Goal: Transaction & Acquisition: Purchase product/service

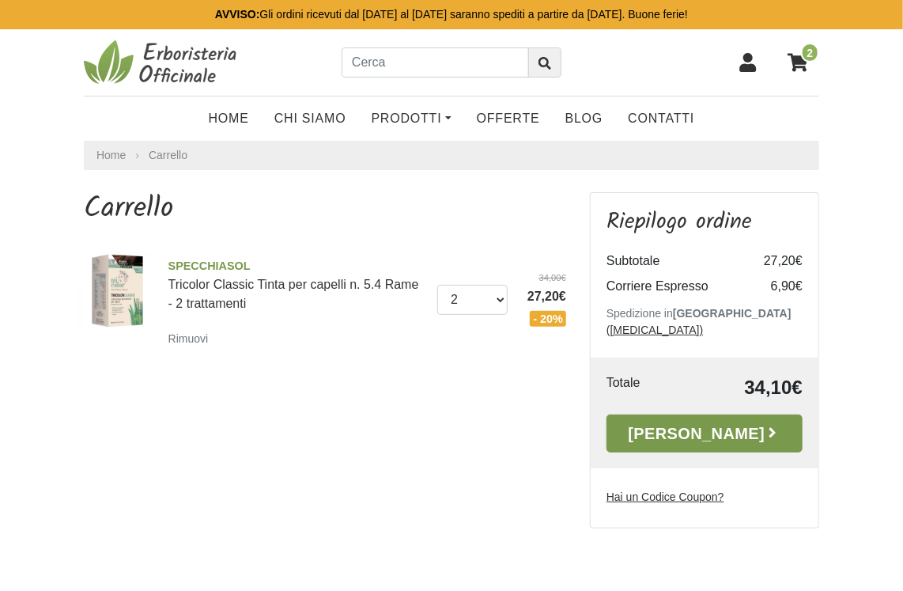
click at [710, 424] on link "Alla Cassa" at bounding box center [704, 433] width 196 height 38
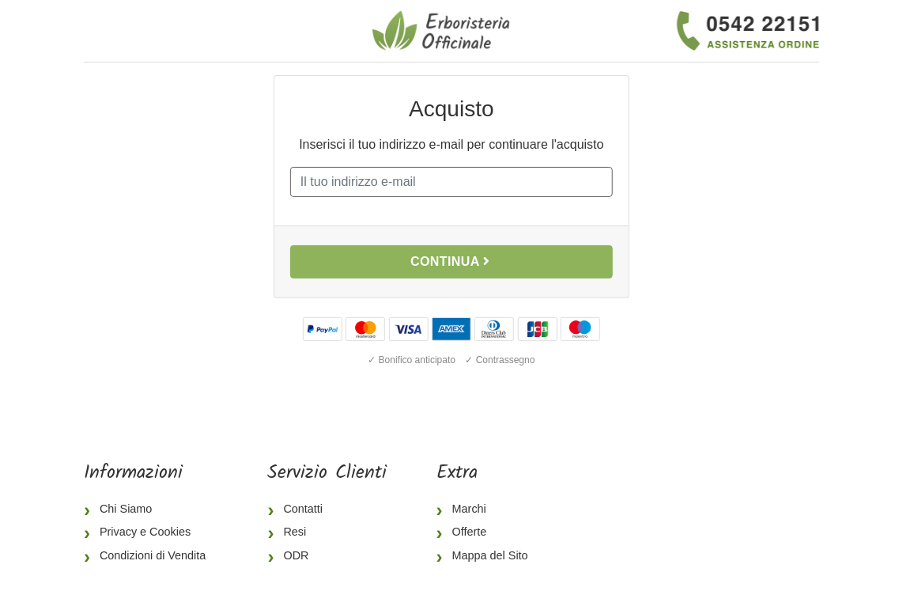
click at [354, 177] on input "E-mail" at bounding box center [451, 182] width 323 height 30
type input "sartaria@tiscali.it"
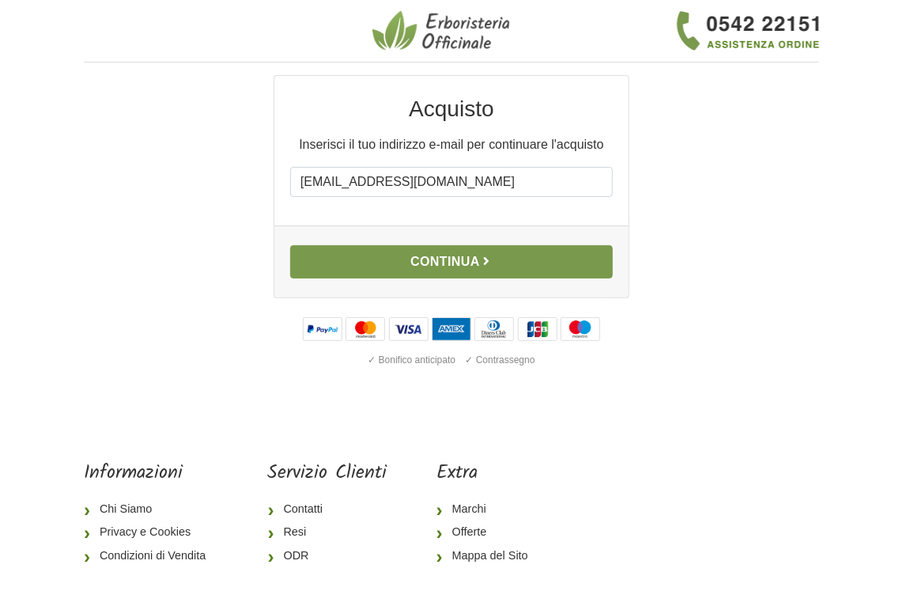
click at [433, 266] on button "Continua" at bounding box center [451, 261] width 323 height 33
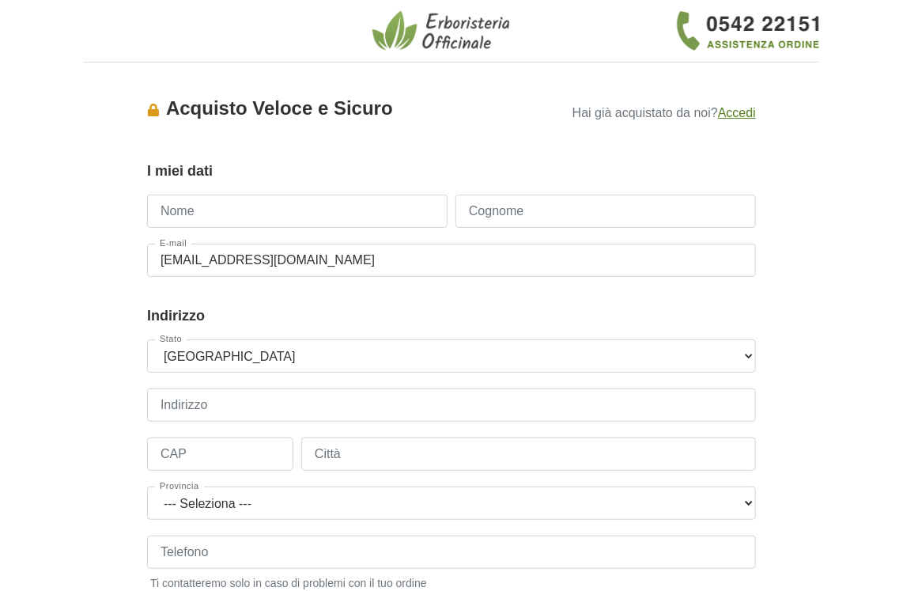
click at [228, 225] on div "Nome" at bounding box center [297, 219] width 308 height 49
click at [232, 211] on input "Nome" at bounding box center [297, 211] width 300 height 33
type input "Stefania"
type input "Artaria"
type input "3332116618"
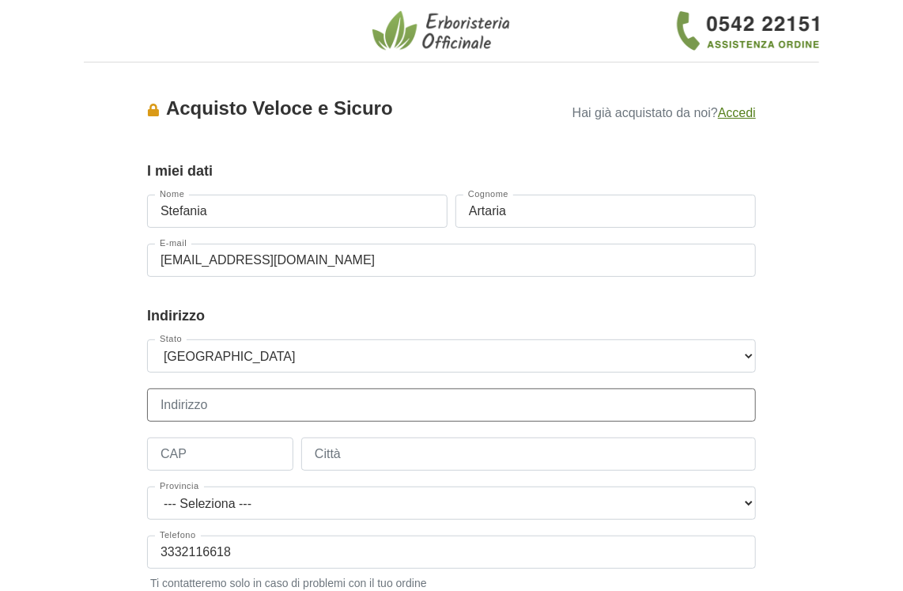
click at [235, 411] on input "Indirizzo" at bounding box center [451, 404] width 609 height 33
type input "via Garibaldi 8"
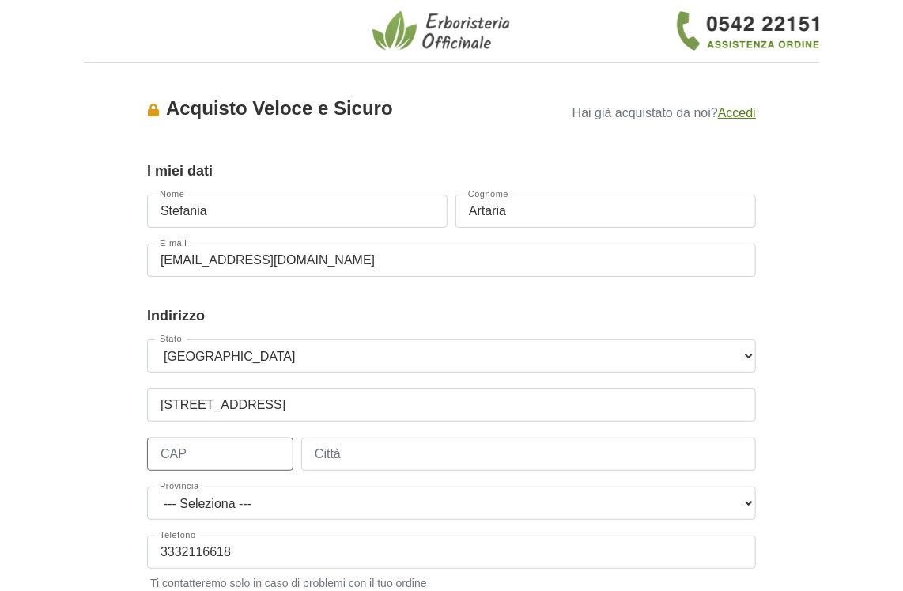
type input "22018"
type input "Porlezza"
select select "3867"
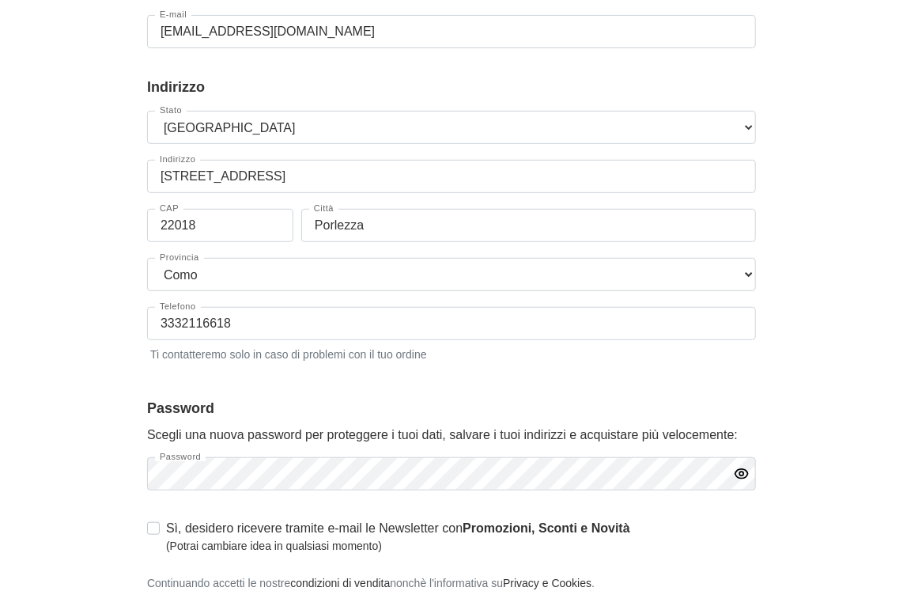
scroll to position [263, 0]
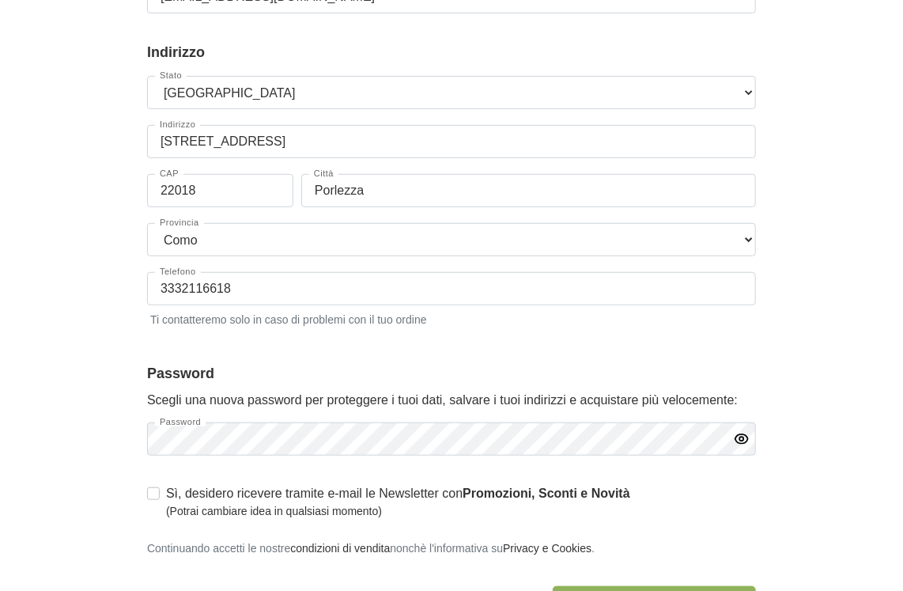
click at [735, 440] on icon "button" at bounding box center [742, 439] width 16 height 16
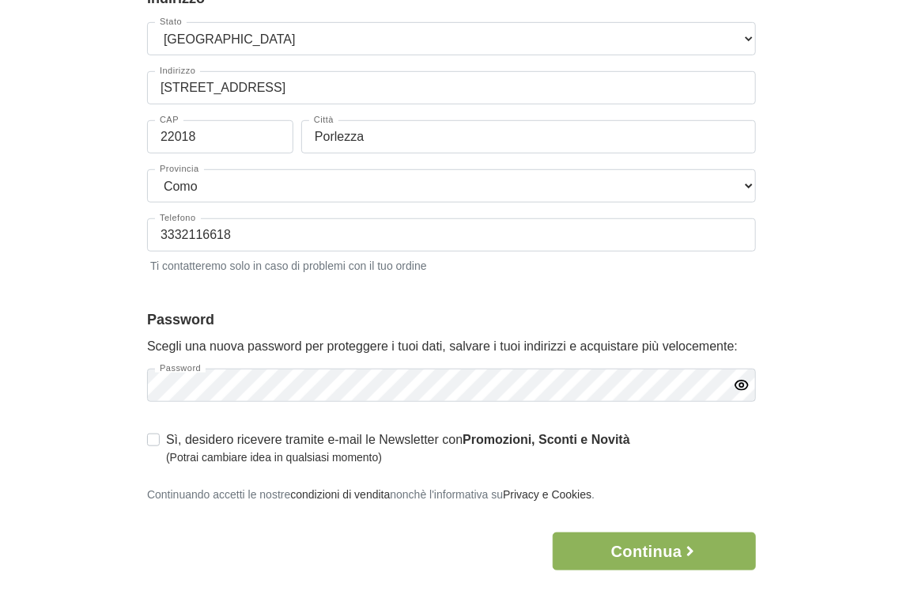
scroll to position [474, 0]
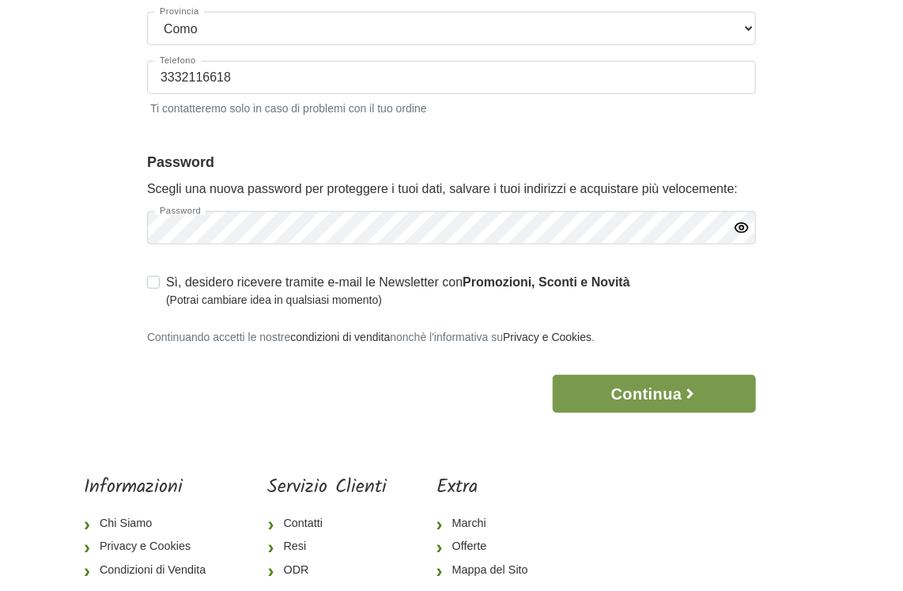
click at [644, 399] on button "Continua" at bounding box center [654, 394] width 203 height 38
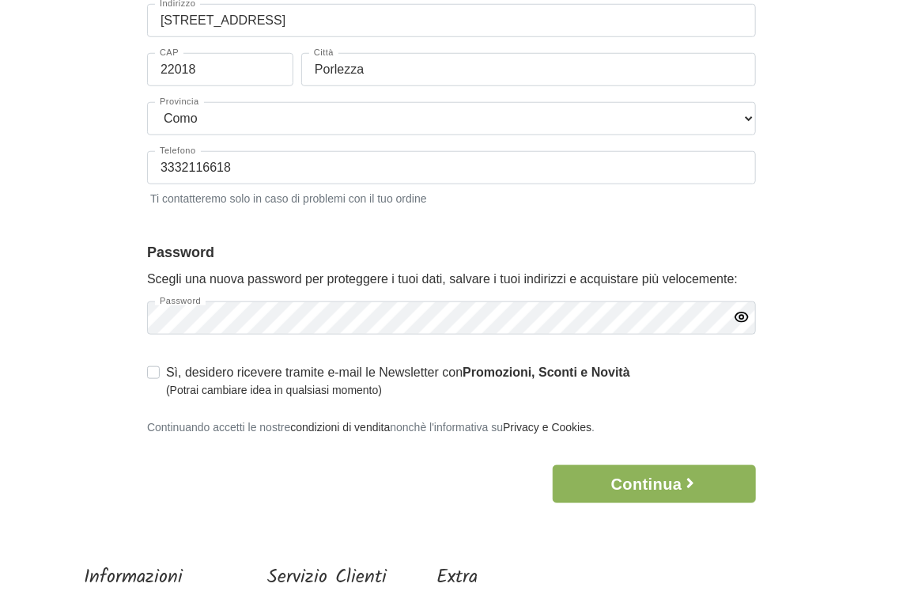
scroll to position [564, 0]
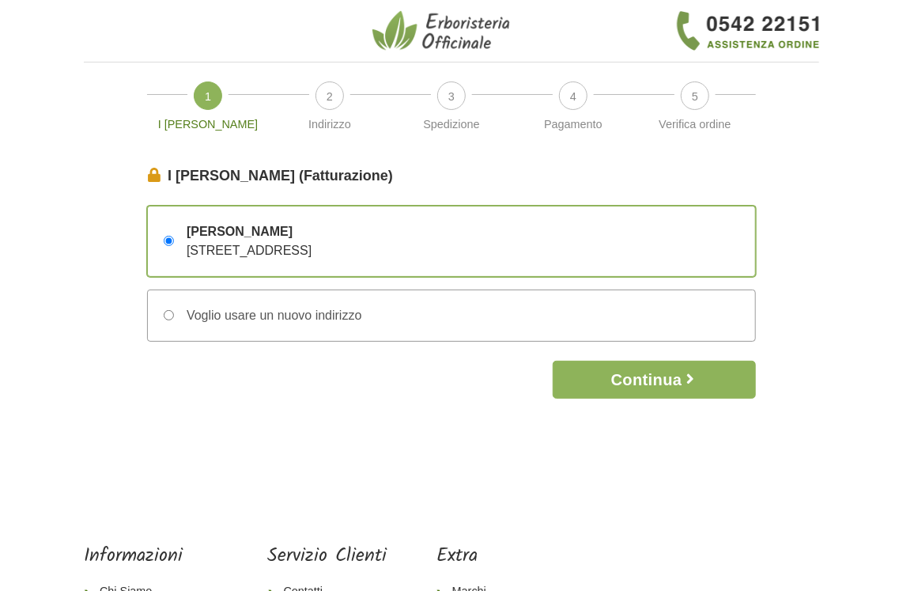
click at [223, 314] on div "Voglio usare un nuovo indirizzo" at bounding box center [267, 315] width 187 height 19
click at [175, 315] on div "Voglio usare un nuovo indirizzo" at bounding box center [267, 315] width 187 height 19
click at [174, 315] on input "Voglio usare un nuovo indirizzo" at bounding box center [169, 315] width 10 height 10
radio input "true"
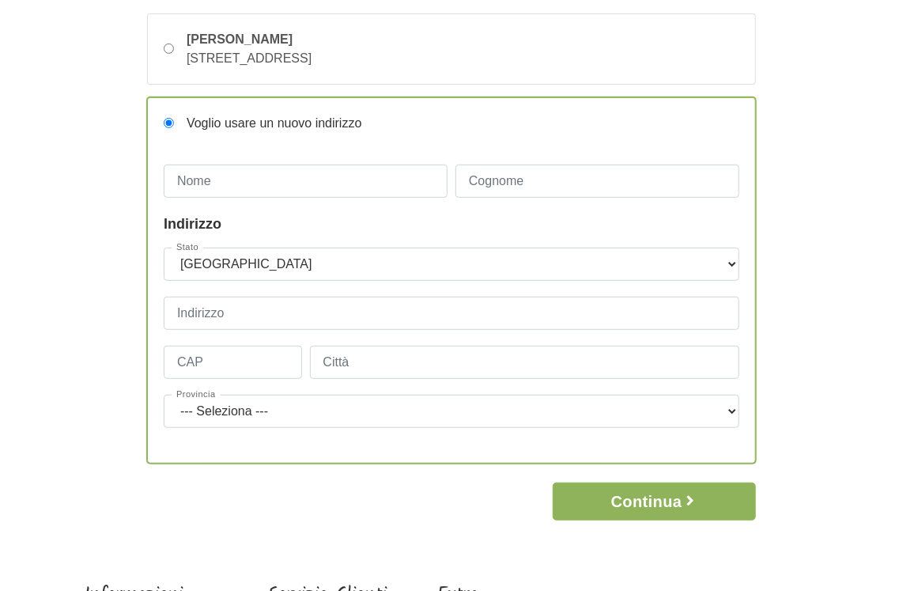
scroll to position [210, 0]
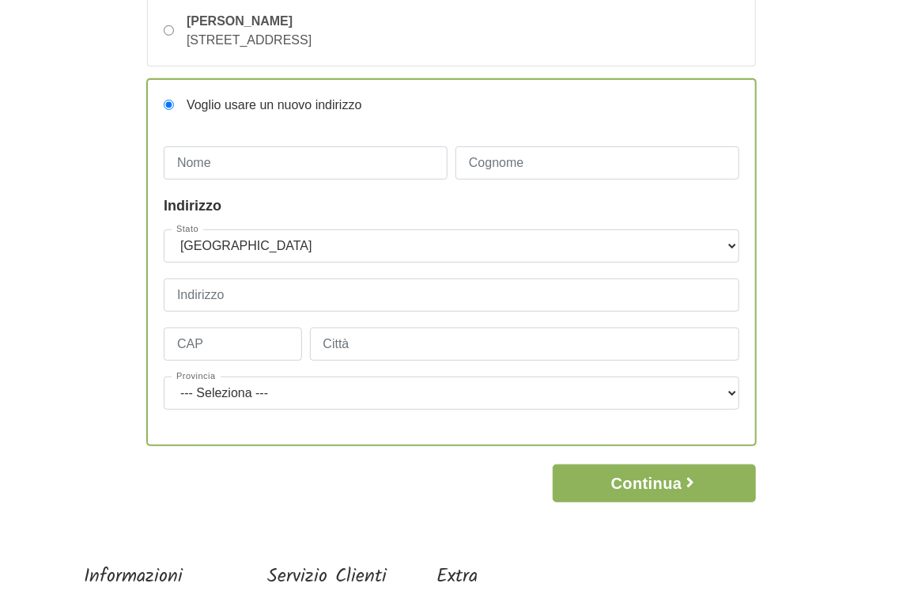
click at [269, 461] on form "I Miei Dati (Fatturazione) Continua Stefania Artaria via Garibaldi 8 – 22018 Po…" at bounding box center [451, 228] width 609 height 547
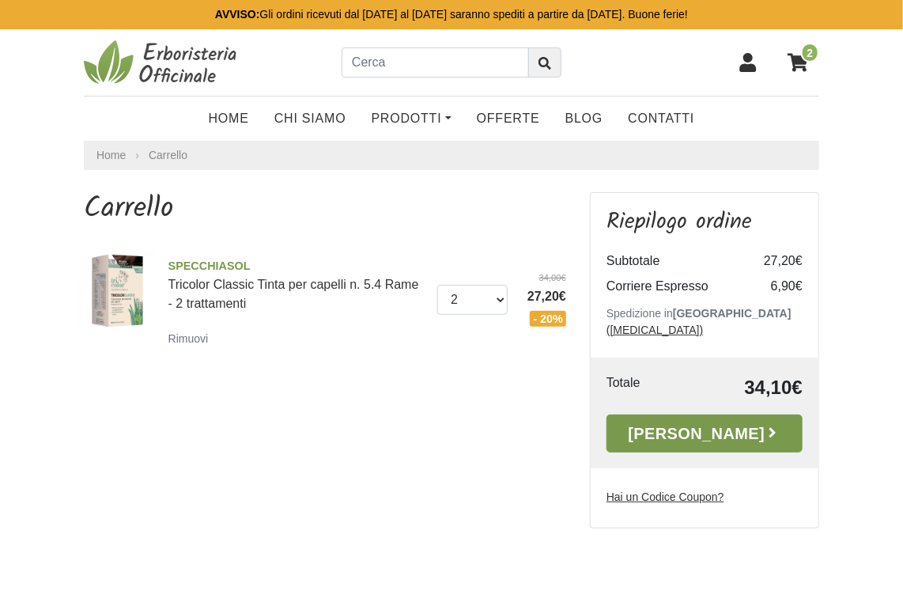
click at [720, 420] on link "[PERSON_NAME]" at bounding box center [704, 433] width 196 height 38
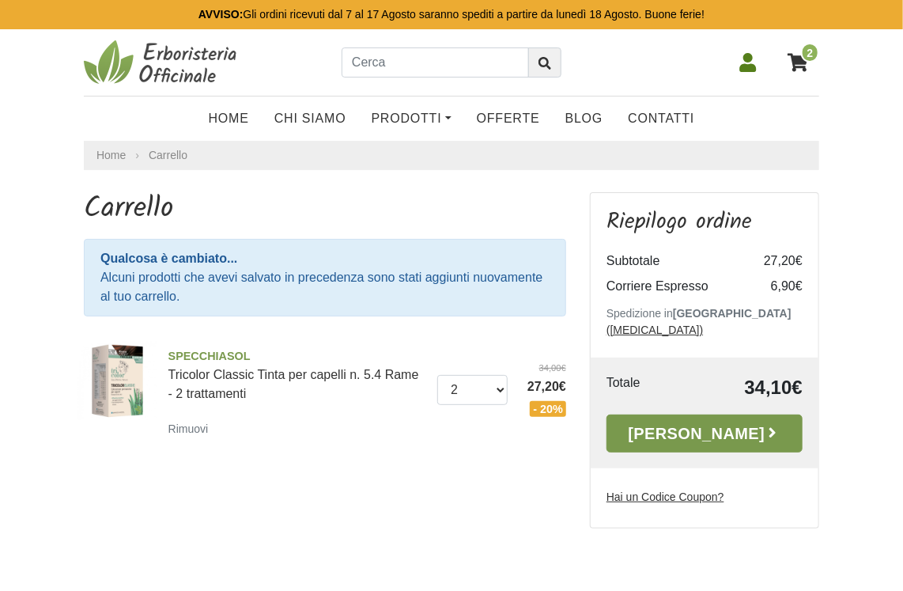
click at [685, 414] on link "[PERSON_NAME]" at bounding box center [704, 433] width 196 height 38
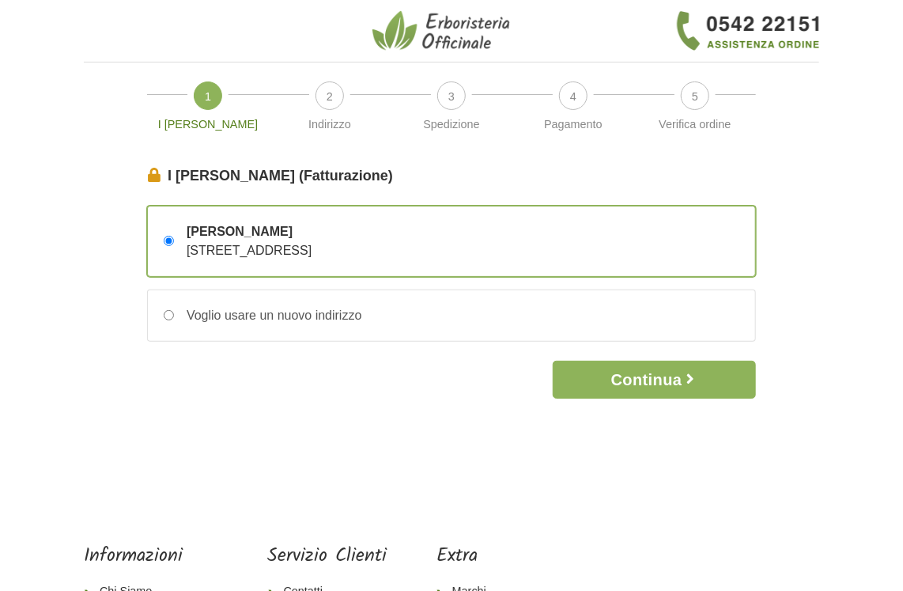
click at [216, 229] on span "Stefania Artaria" at bounding box center [249, 231] width 125 height 19
click at [174, 236] on input "Stefania Artaria via Garibaldi 8 – 22018 Porlezza, Como, Italia" at bounding box center [169, 241] width 10 height 10
click at [217, 229] on span "Stefania Artaria" at bounding box center [249, 231] width 125 height 19
click at [174, 236] on input "Stefania Artaria via Garibaldi 8 – 22018 Porlezza, Como, Italia" at bounding box center [169, 241] width 10 height 10
click at [217, 229] on span "Stefania Artaria" at bounding box center [249, 231] width 125 height 19
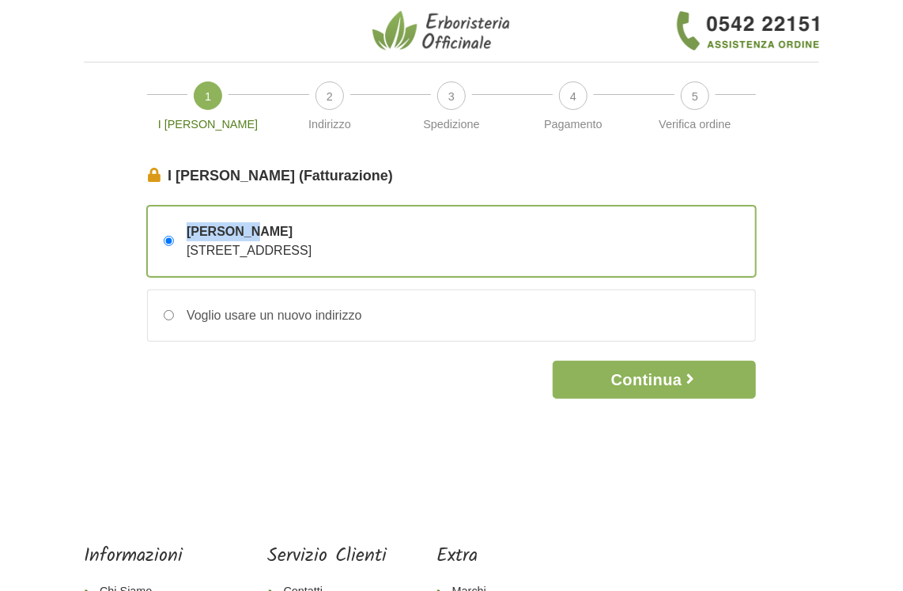
click at [174, 236] on input "Stefania Artaria via Garibaldi 8 – 22018 Porlezza, Como, Italia" at bounding box center [169, 241] width 10 height 10
click at [282, 246] on span "via Garibaldi 8 – 22018 Porlezza, Como, Italia" at bounding box center [249, 250] width 125 height 13
click at [174, 246] on input "Stefania Artaria via Garibaldi 8 – 22018 Porlezza, Como, Italia" at bounding box center [169, 241] width 10 height 10
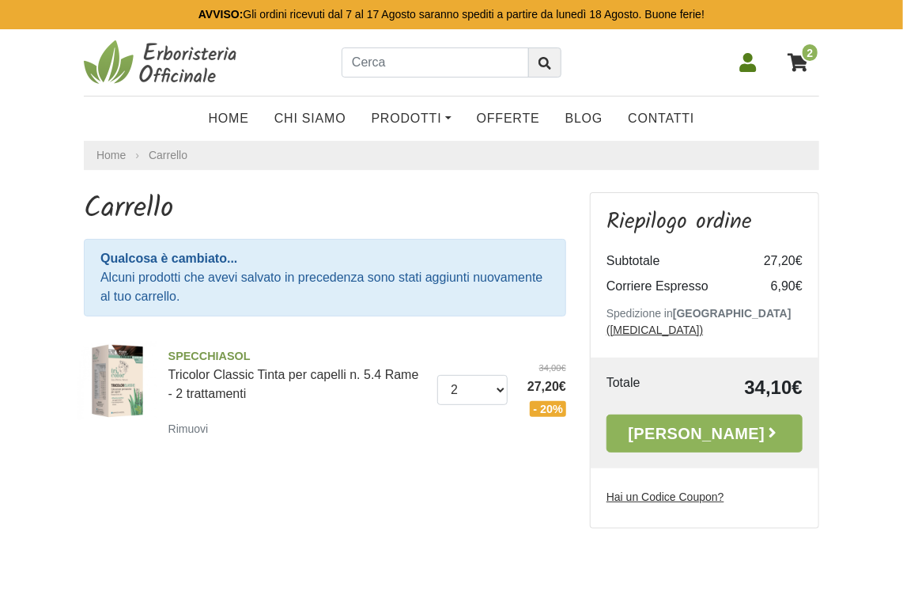
click at [754, 63] on icon at bounding box center [748, 62] width 19 height 19
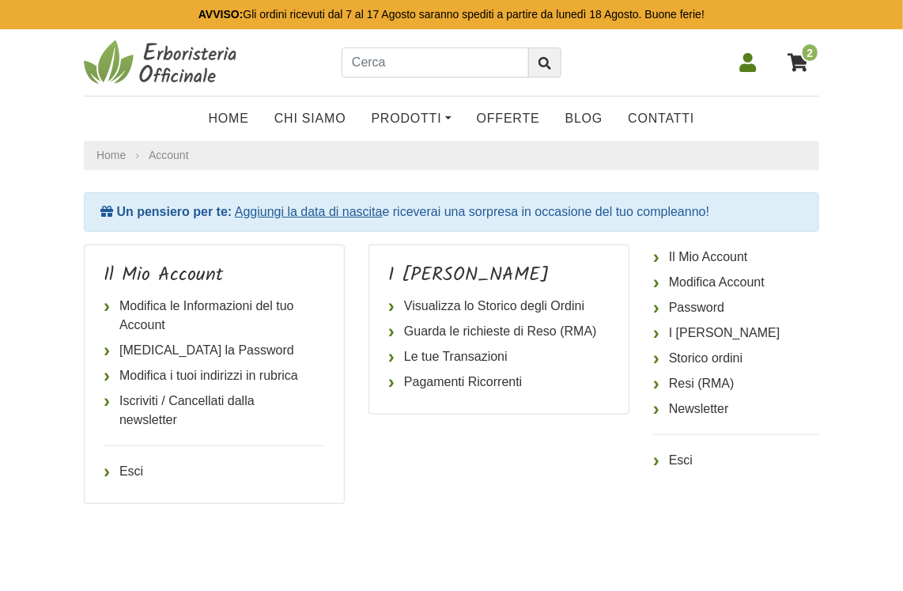
click at [800, 55] on icon at bounding box center [798, 62] width 21 height 21
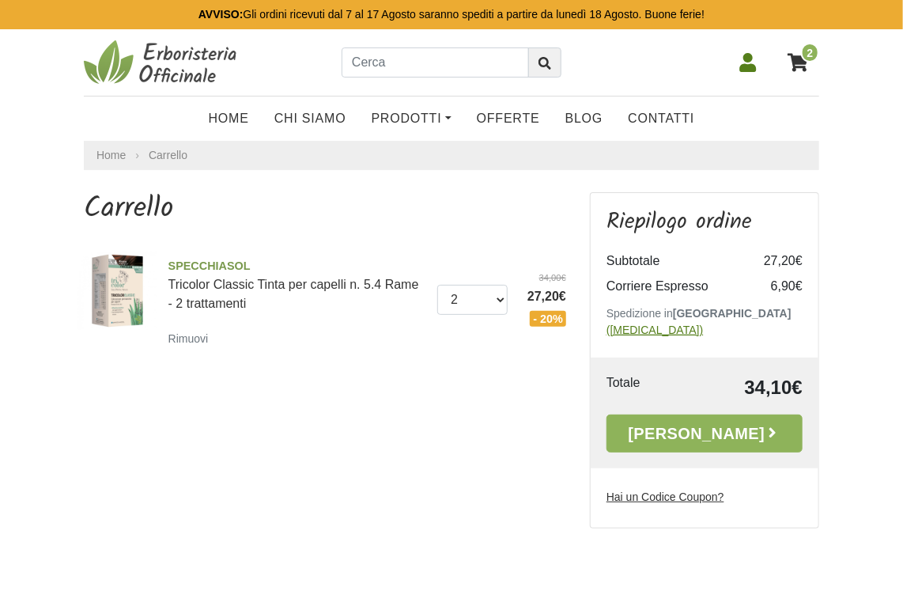
click at [703, 323] on u "([MEDICAL_DATA])" at bounding box center [654, 329] width 96 height 13
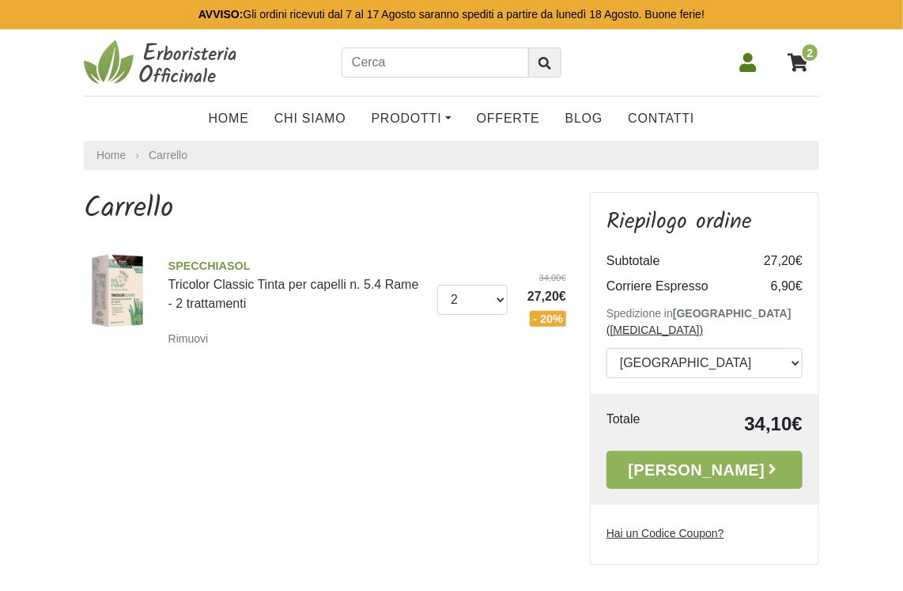
click at [683, 527] on u "Hai un Codice Coupon?" at bounding box center [665, 533] width 118 height 13
click at [0, 0] on input "Hai un Codice Coupon?" at bounding box center [0, 0] width 0 height 0
click at [683, 527] on u "Hai un Codice Coupon?" at bounding box center [665, 533] width 118 height 13
click at [683, 548] on input "Hai un Codice Coupon?" at bounding box center [688, 563] width 164 height 30
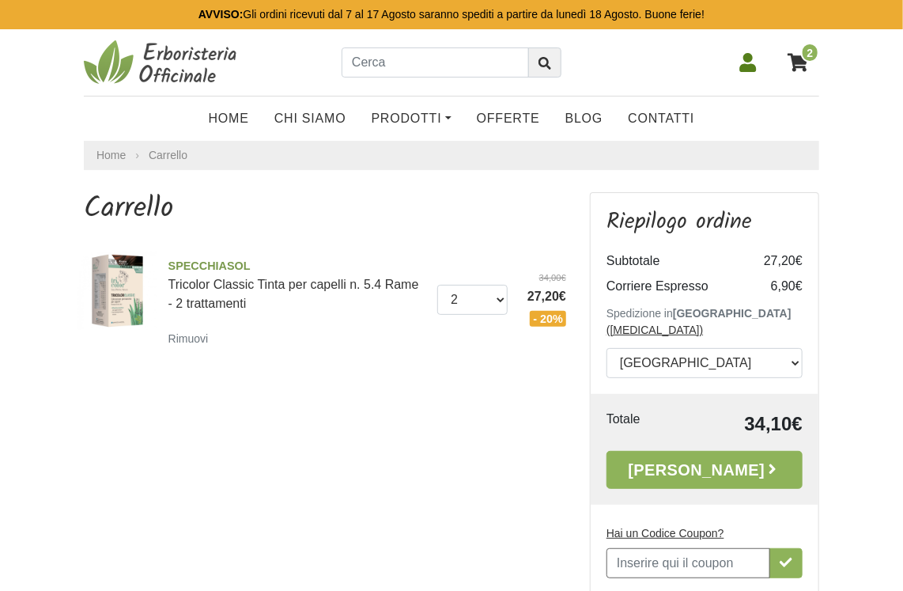
scroll to position [0, 0]
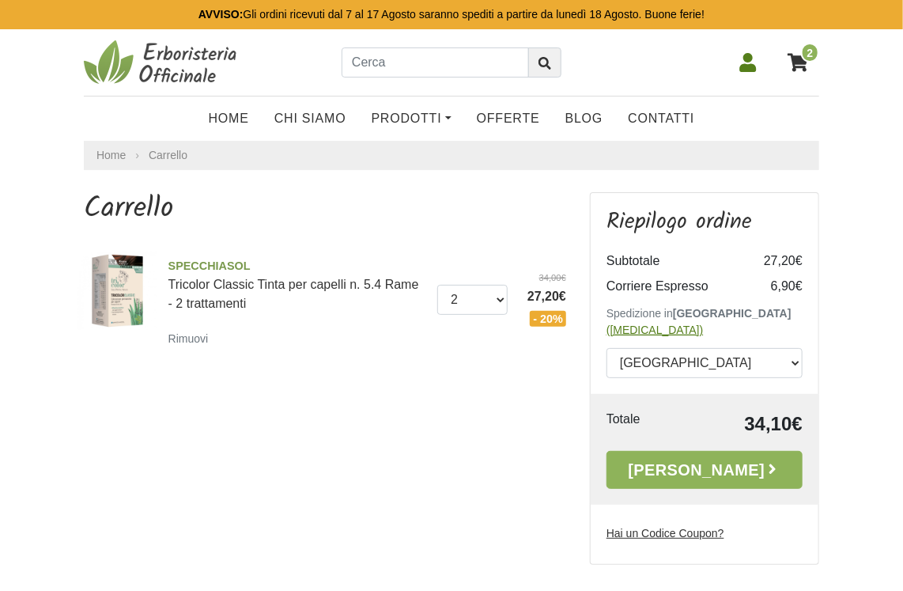
click at [703, 323] on u "([MEDICAL_DATA])" at bounding box center [654, 329] width 96 height 13
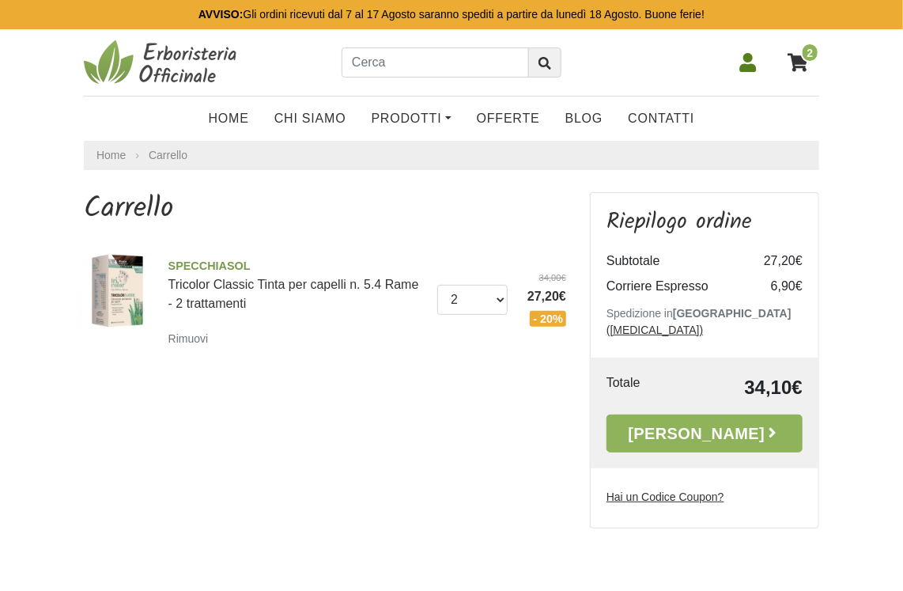
click at [647, 315] on p "Spedizione in Italia (cambia)" at bounding box center [704, 321] width 196 height 33
click at [786, 274] on td "6,90€" at bounding box center [770, 286] width 63 height 25
click at [650, 278] on td "Corriere Espresso" at bounding box center [672, 286] width 133 height 25
click at [247, 115] on link "Home" at bounding box center [229, 119] width 66 height 32
click at [499, 298] on select "0 (Rimuovi) 1 2" at bounding box center [472, 300] width 70 height 30
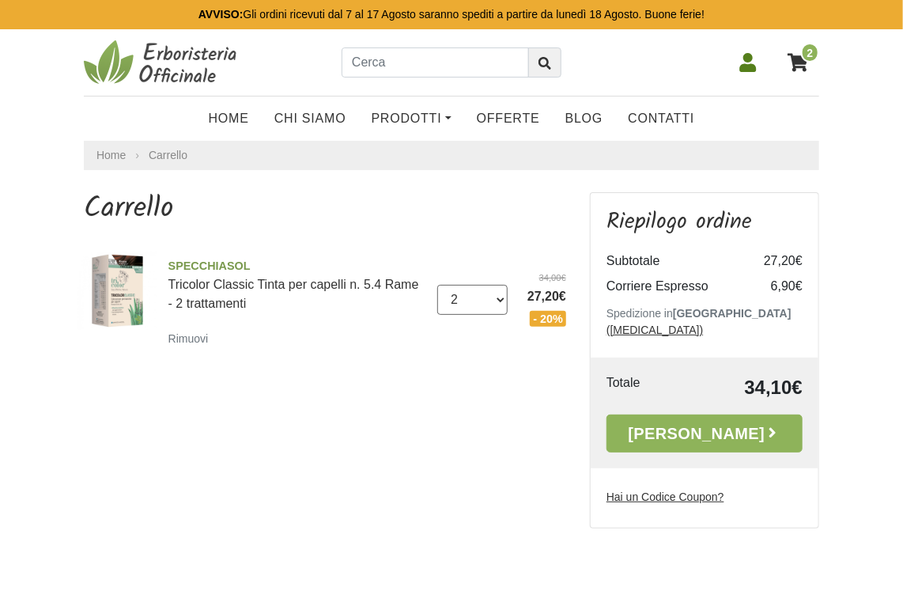
click at [437, 285] on select "0 (Rimuovi) 1 2" at bounding box center [472, 300] width 70 height 30
click at [379, 62] on input "text" at bounding box center [435, 62] width 187 height 30
type input "rilastil"
click at [528, 47] on button "submit" at bounding box center [544, 62] width 33 height 30
drag, startPoint x: 0, startPoint y: 0, endPoint x: 502, endPoint y: 115, distance: 515.0
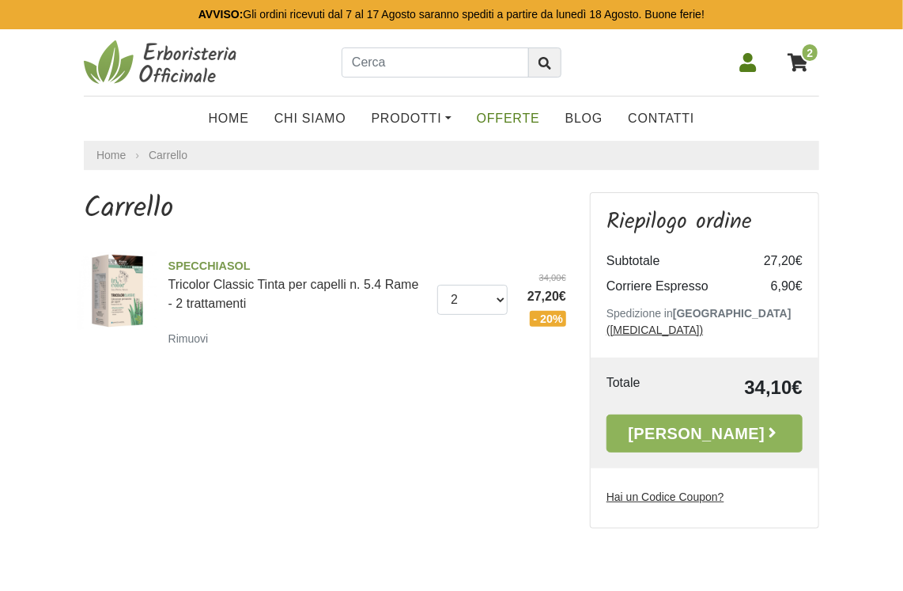
click at [502, 115] on link "OFFERTE" at bounding box center [508, 119] width 89 height 32
